Goal: Find specific page/section: Find specific page/section

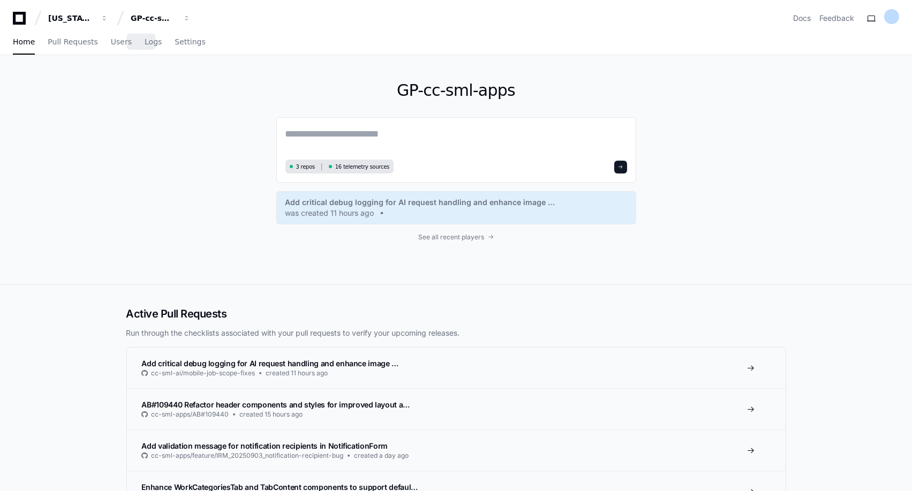
click at [122, 46] on div "Home Pull Requests Users Logs Settings" at bounding box center [109, 42] width 193 height 25
click at [111, 48] on link "Users" at bounding box center [121, 42] width 21 height 25
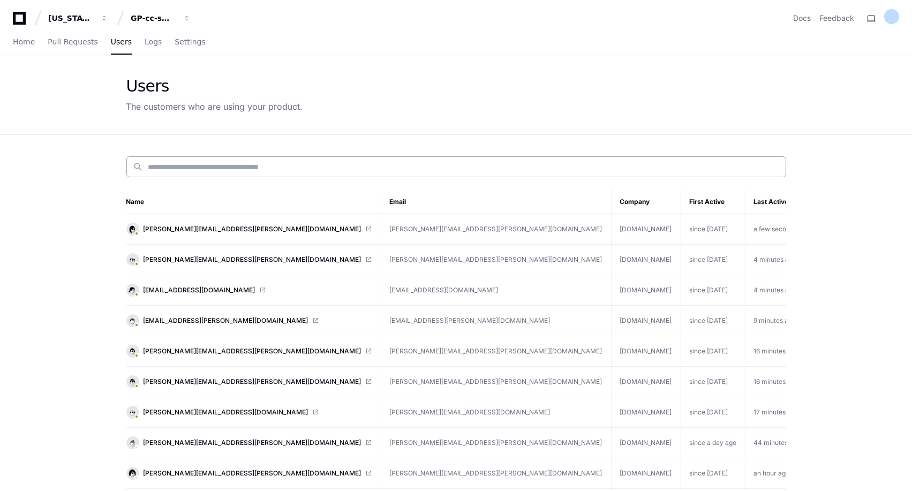
click at [204, 172] on div "search" at bounding box center [456, 166] width 660 height 21
paste input "********"
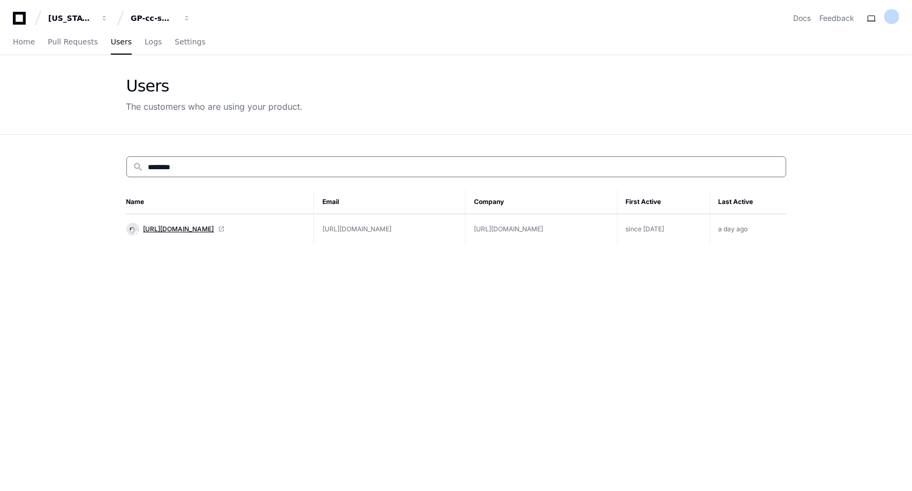
type input "********"
click at [189, 228] on span "[URL][DOMAIN_NAME]" at bounding box center [179, 229] width 71 height 9
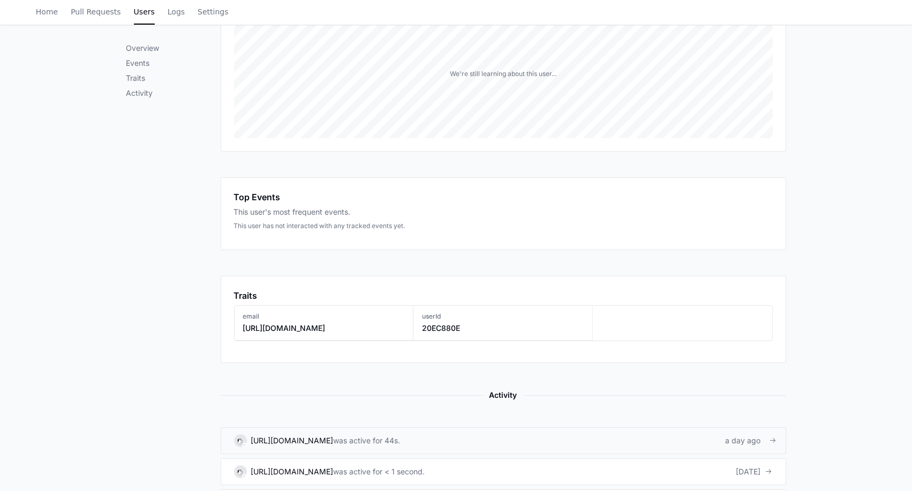
scroll to position [17, 0]
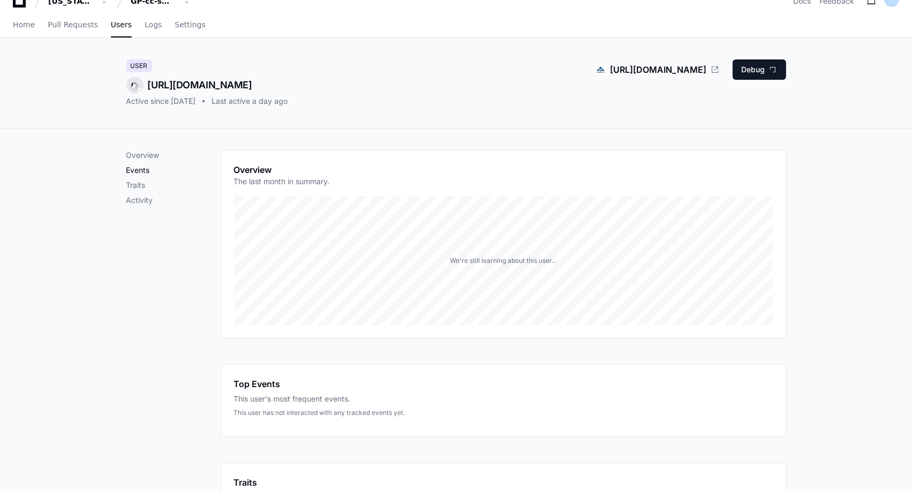
click at [141, 171] on p "Events" at bounding box center [173, 170] width 94 height 11
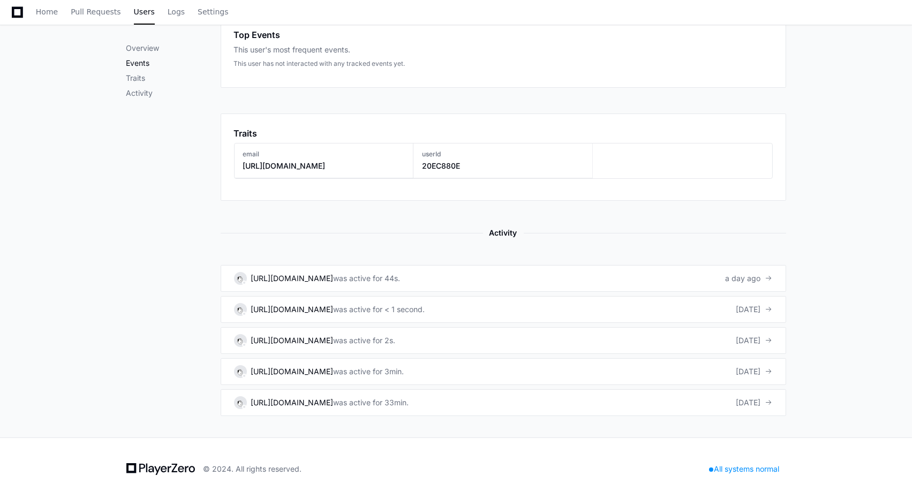
scroll to position [374, 0]
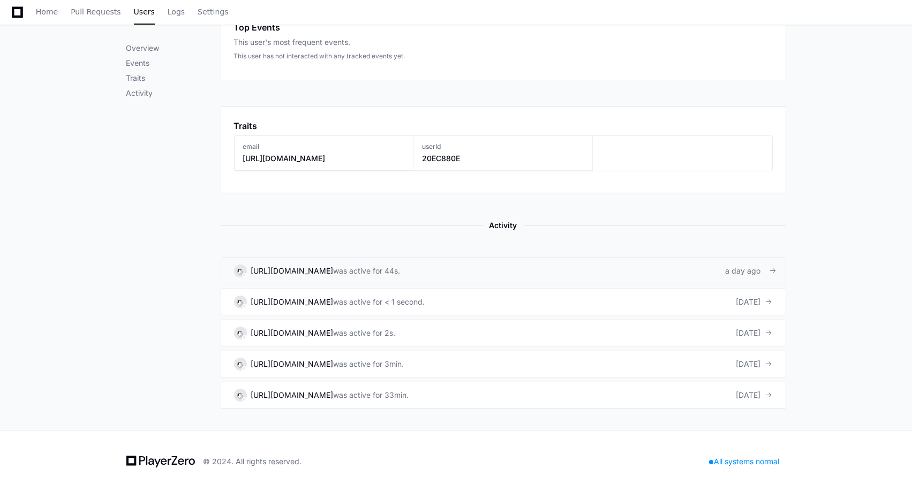
click at [774, 270] on span at bounding box center [773, 270] width 7 height 7
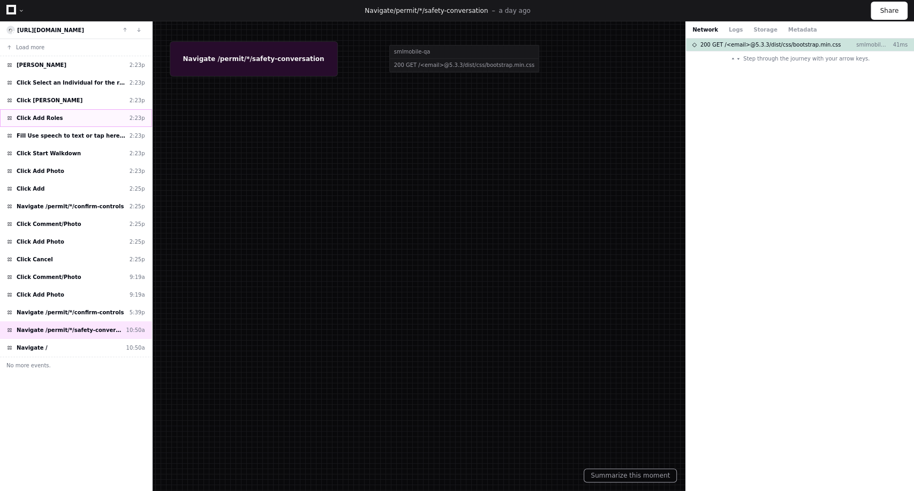
click at [34, 119] on span "Click Add Roles" at bounding box center [40, 118] width 47 height 8
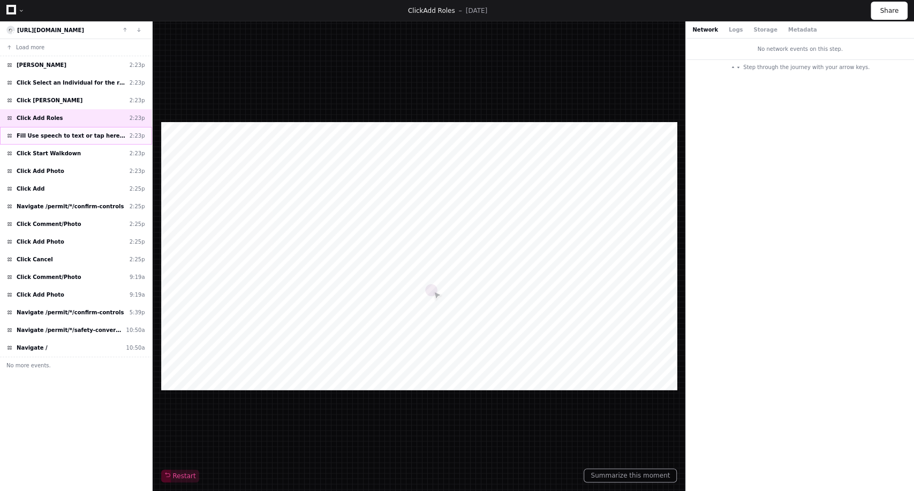
click at [46, 136] on span "Fill Use speech to text or tap here for the keyboard" at bounding box center [71, 136] width 109 height 8
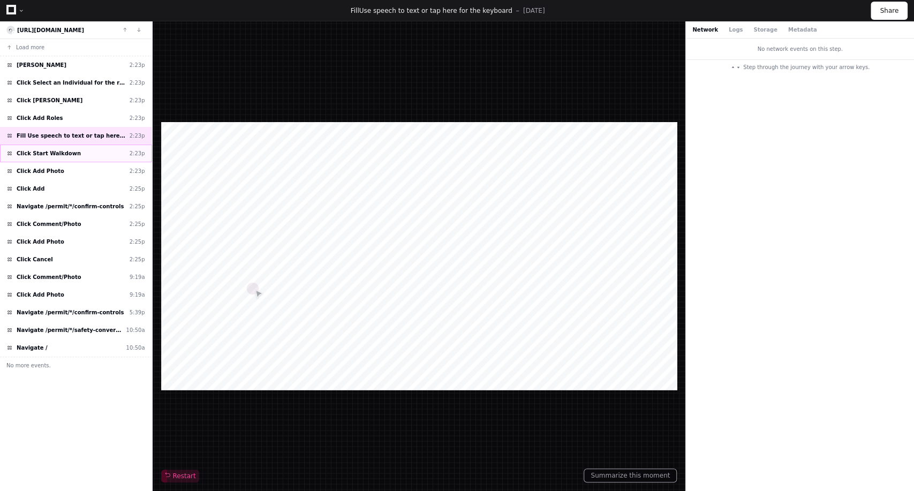
click at [47, 153] on span "Click Start Walkdown" at bounding box center [49, 153] width 64 height 8
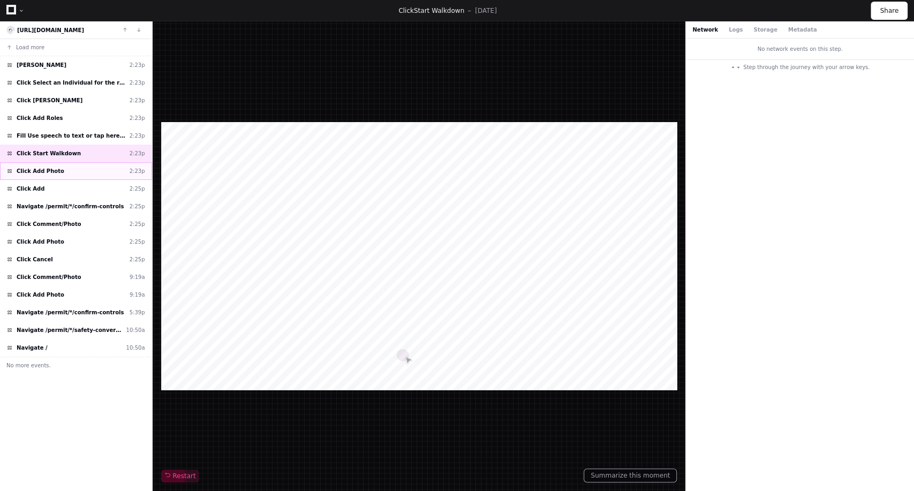
click at [48, 170] on span "Click Add Photo" at bounding box center [41, 171] width 48 height 8
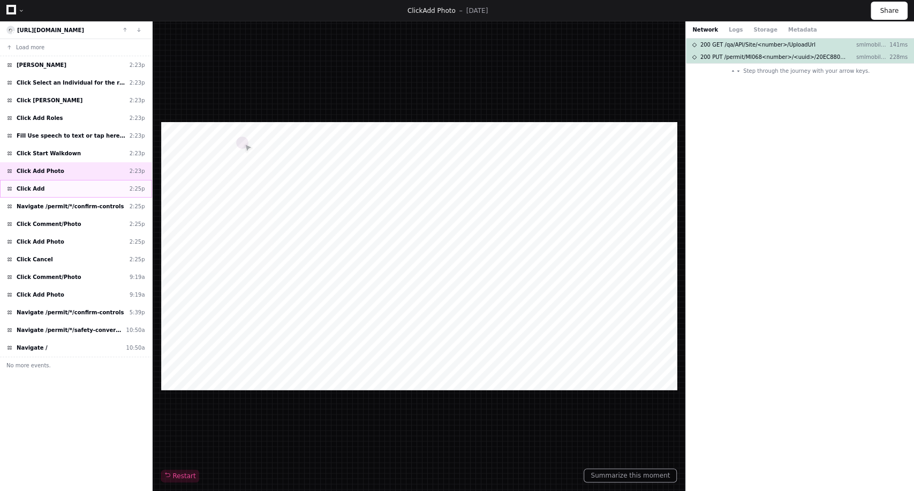
click at [32, 186] on span "Click Add" at bounding box center [31, 189] width 28 height 8
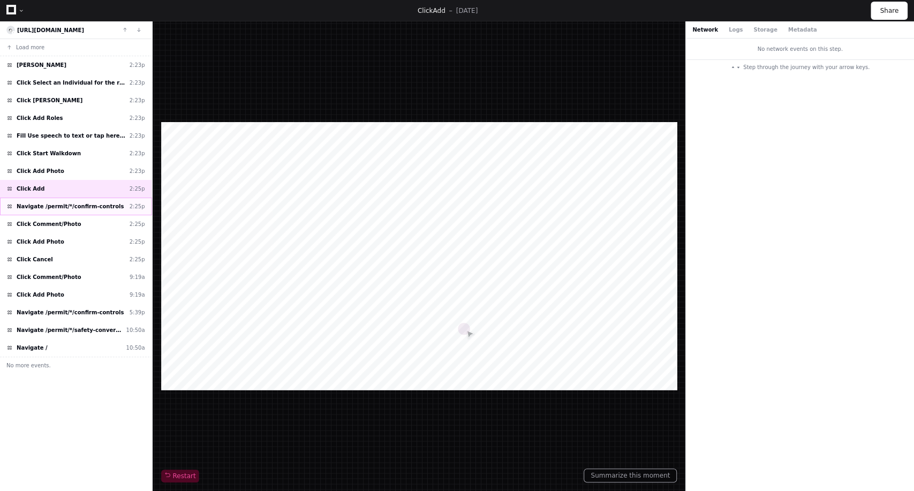
click at [39, 203] on span "Navigate /permit/*/confirm-controls" at bounding box center [70, 206] width 107 height 8
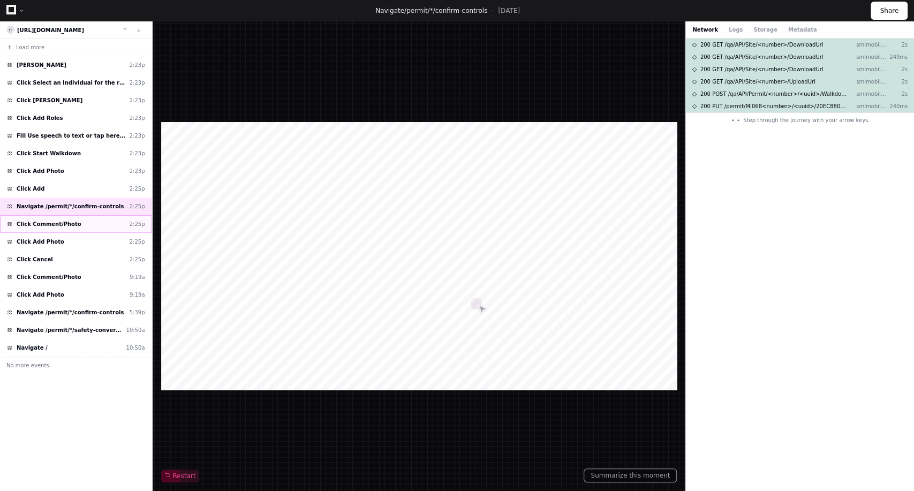
click at [33, 227] on span "Click Comment/Photo" at bounding box center [49, 224] width 65 height 8
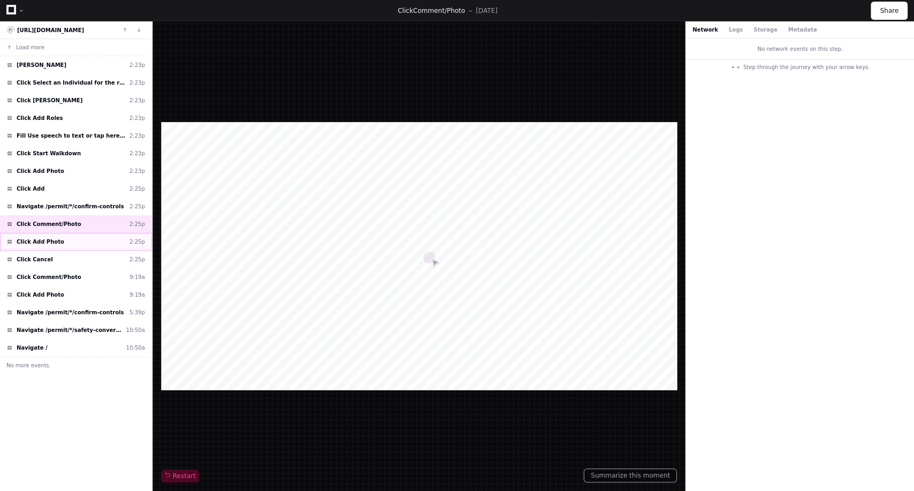
click at [35, 238] on span "Click Add Photo" at bounding box center [41, 242] width 48 height 8
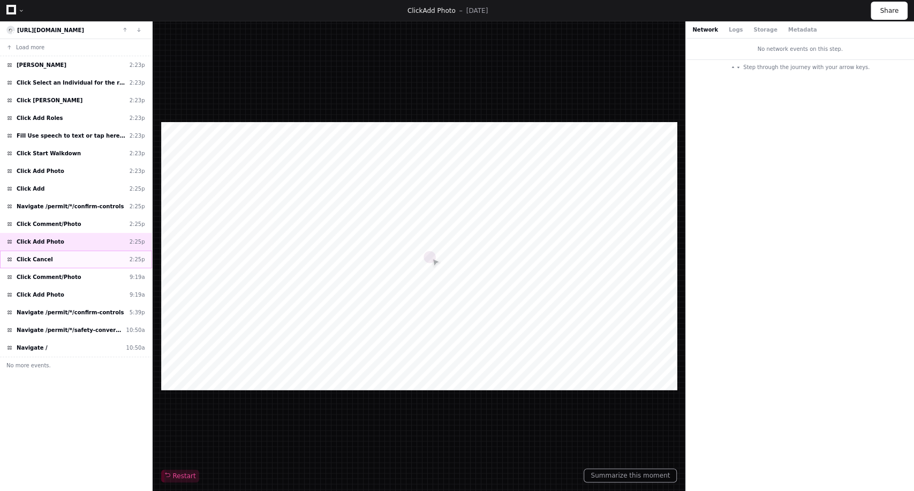
click at [36, 258] on span "Click Cancel" at bounding box center [35, 259] width 36 height 8
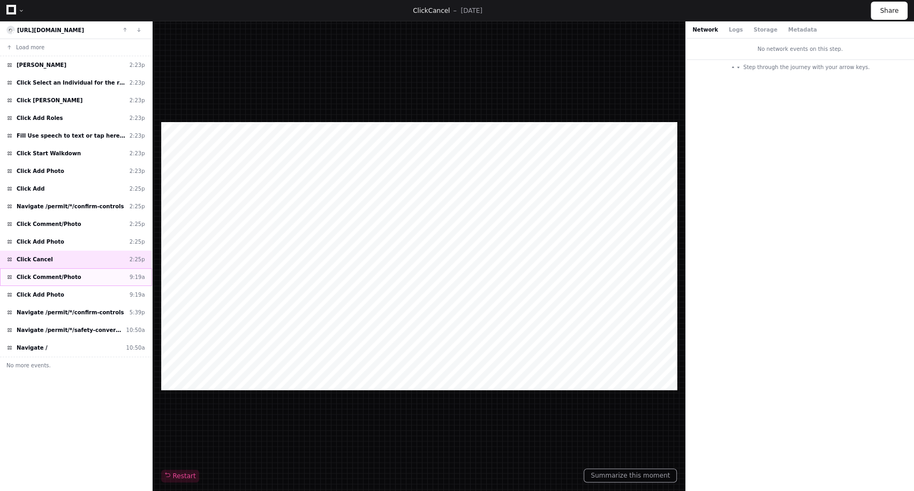
click at [52, 274] on span "Click Comment/Photo" at bounding box center [49, 277] width 65 height 8
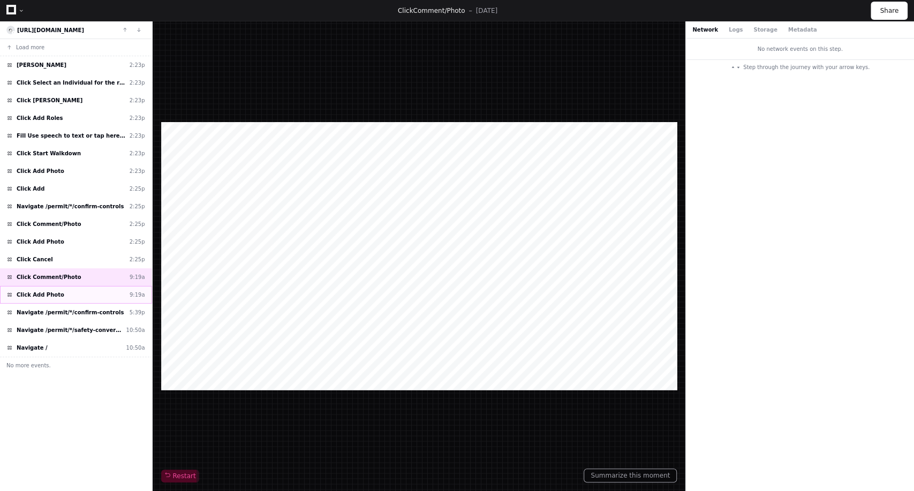
click at [51, 292] on span "Click Add Photo" at bounding box center [41, 295] width 48 height 8
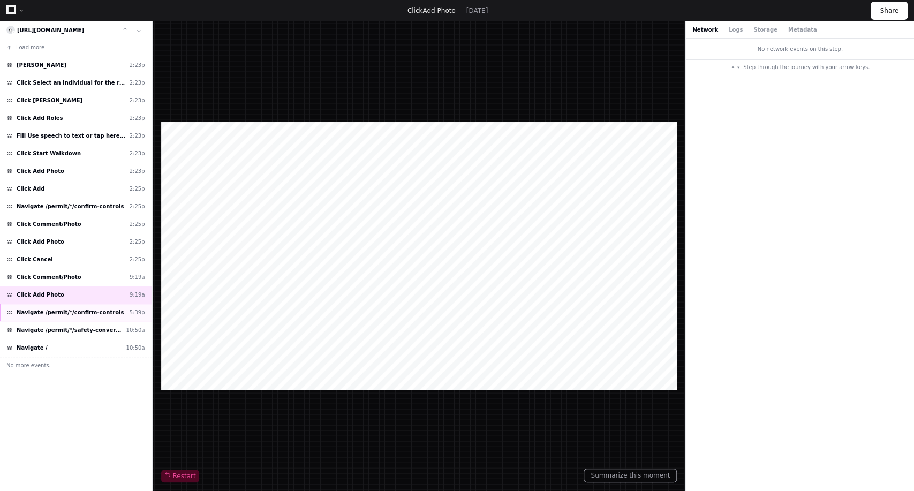
click at [44, 309] on span "Navigate /permit/*/confirm-controls" at bounding box center [70, 313] width 107 height 8
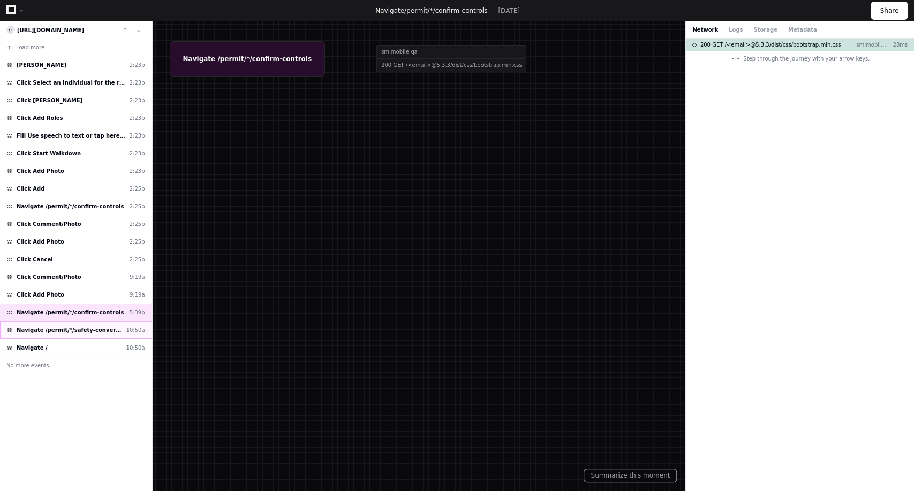
click at [35, 326] on span "Navigate /permit/*/safety-conversation" at bounding box center [70, 330] width 106 height 8
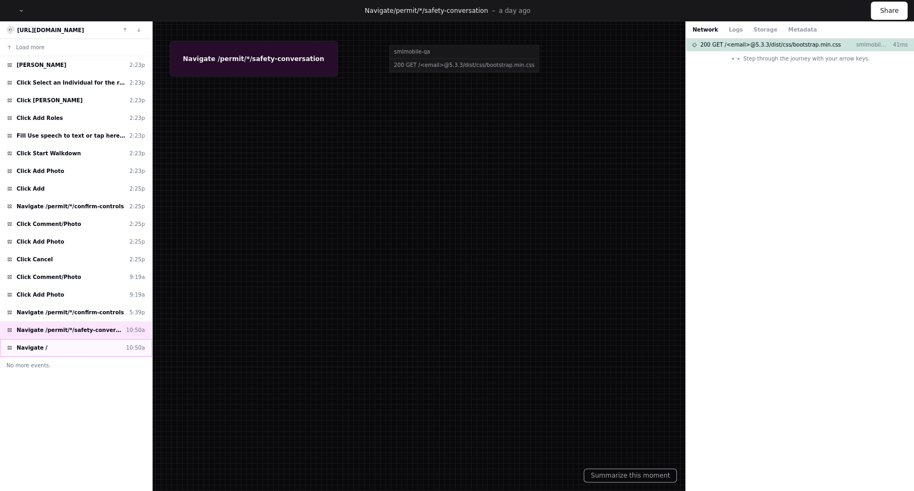
click at [30, 344] on span "Navigate /" at bounding box center [32, 348] width 31 height 8
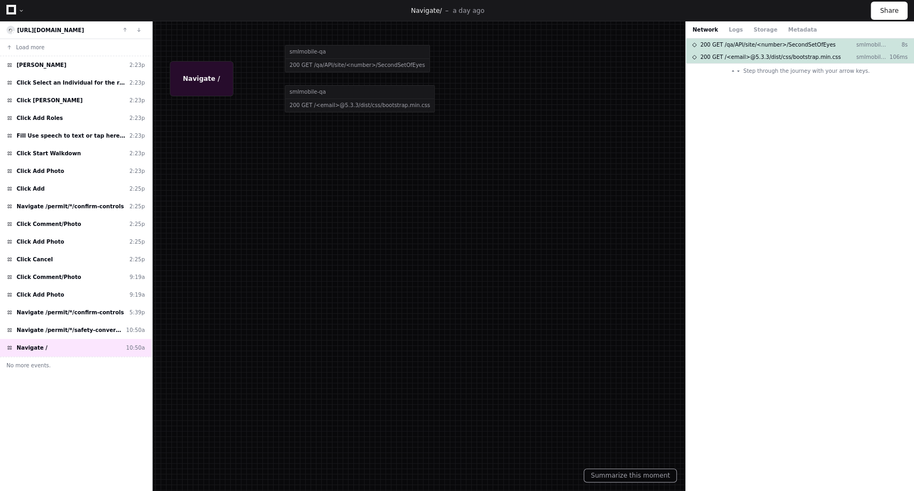
click at [22, 14] on div at bounding box center [15, 11] width 18 height 16
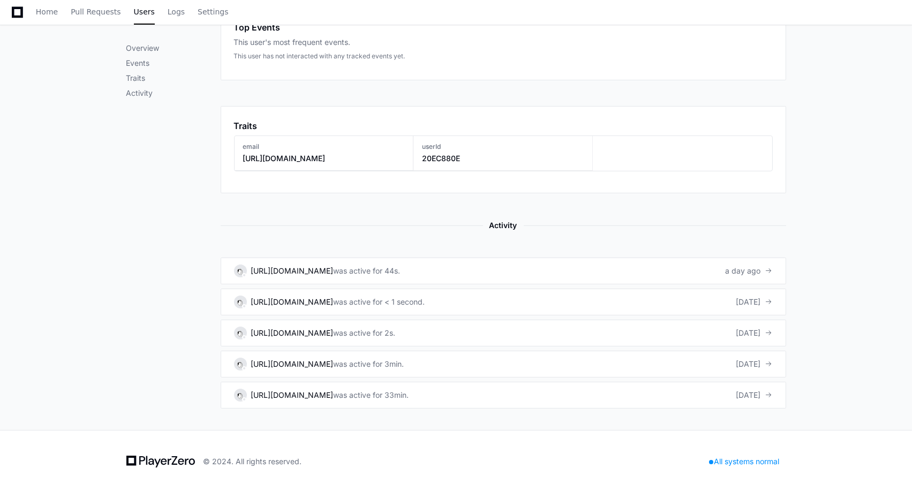
scroll to position [255, 0]
